Goal: Task Accomplishment & Management: Use online tool/utility

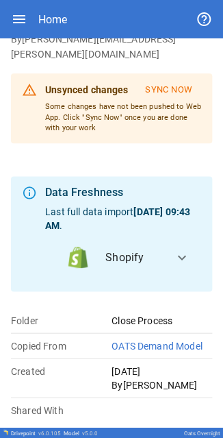
scroll to position [77, 0]
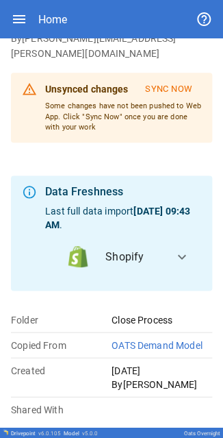
click at [71, 1] on span "expand_more" at bounding box center [182, 256] width 16 height 16
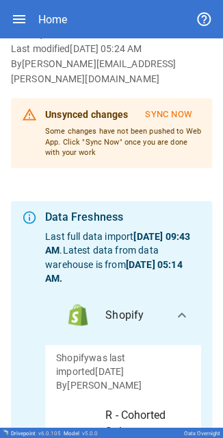
scroll to position [0, 0]
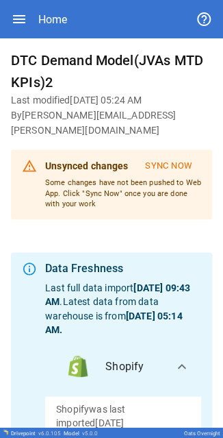
click at [54, 1] on div "Home" at bounding box center [52, 19] width 29 height 13
click at [12, 1] on icon "button" at bounding box center [19, 19] width 16 height 16
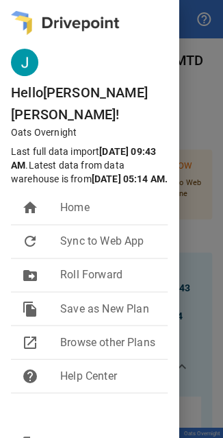
click at [71, 1] on div at bounding box center [111, 219] width 223 height 438
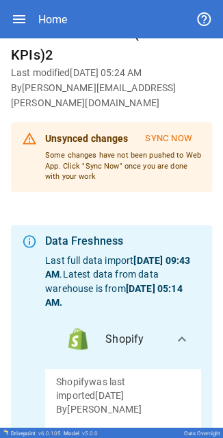
scroll to position [27, 0]
drag, startPoint x: 208, startPoint y: 1, endPoint x: 110, endPoint y: 195, distance: 217.3
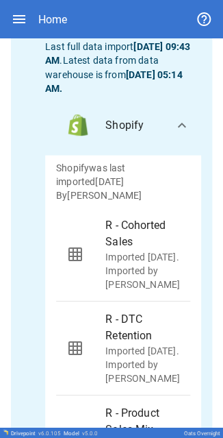
scroll to position [244, 0]
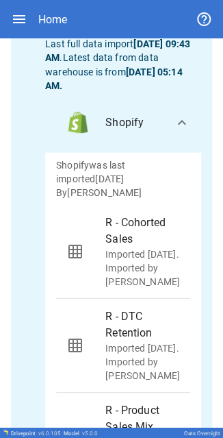
click at [71, 1] on span "expand_more" at bounding box center [182, 122] width 16 height 16
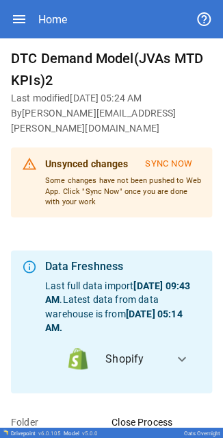
scroll to position [0, 0]
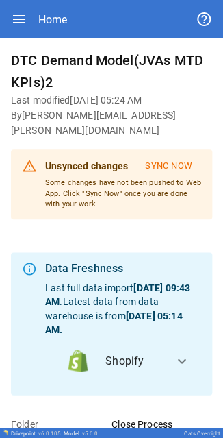
click at [50, 1] on div "Home" at bounding box center [52, 19] width 29 height 13
click at [71, 1] on div "Unsynced changes Sync Now Some changes have not been pushed to Web App. Click "…" at bounding box center [112, 184] width 202 height 70
click at [71, 1] on button "Sync Now" at bounding box center [168, 166] width 65 height 23
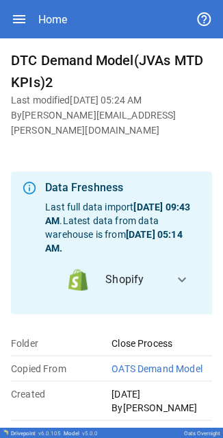
scroll to position [8, 0]
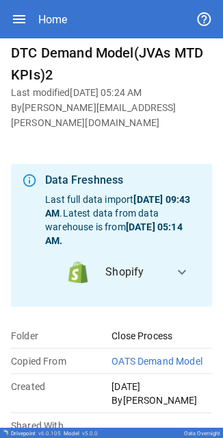
click at [71, 1] on span "expand_more" at bounding box center [182, 272] width 16 height 16
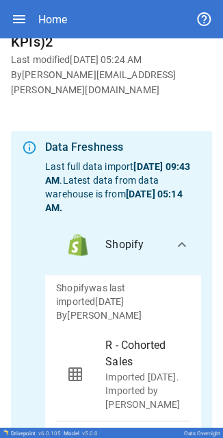
scroll to position [0, 0]
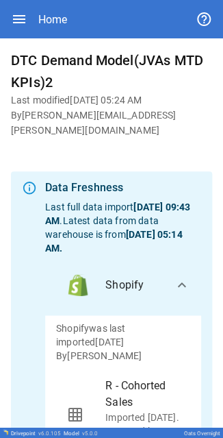
click at [19, 1] on icon "button" at bounding box center [19, 19] width 16 height 16
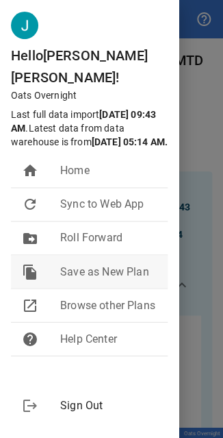
scroll to position [82, 0]
click at [71, 1] on div at bounding box center [111, 219] width 223 height 438
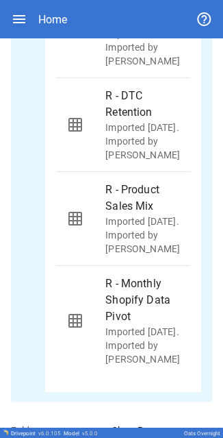
scroll to position [368, 0]
